Goal: Check status

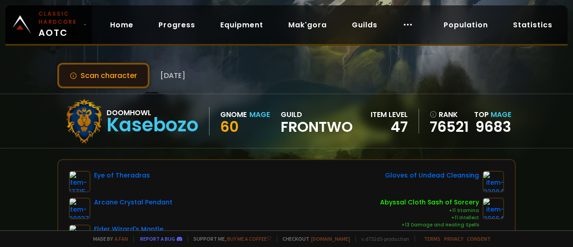
click at [91, 66] on button "Scan character" at bounding box center [103, 76] width 92 height 26
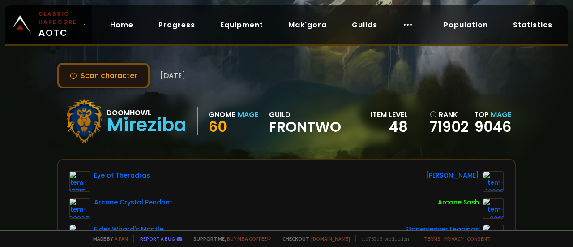
click at [138, 74] on button "Scan character" at bounding box center [103, 76] width 92 height 26
